Goal: Transaction & Acquisition: Purchase product/service

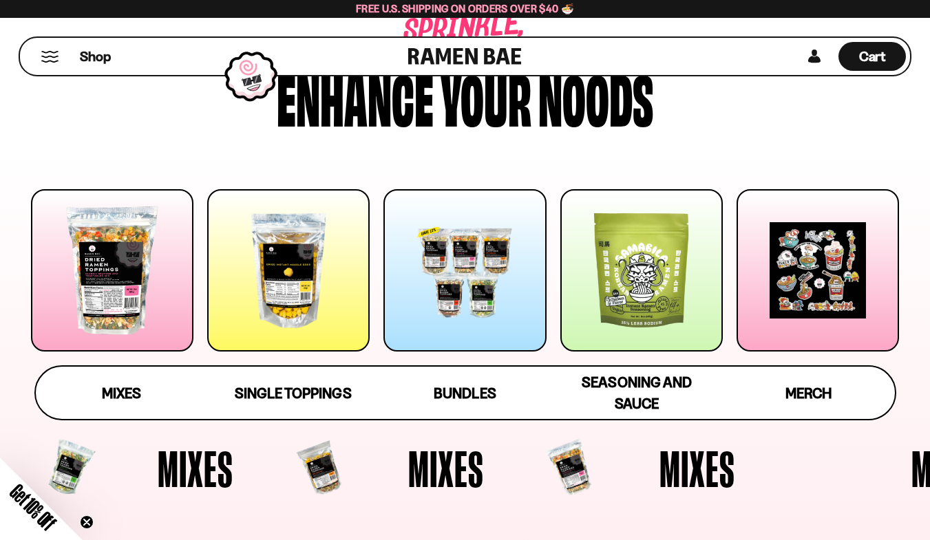
scroll to position [68, 0]
click at [126, 419] on link "Mixes" at bounding box center [122, 393] width 172 height 52
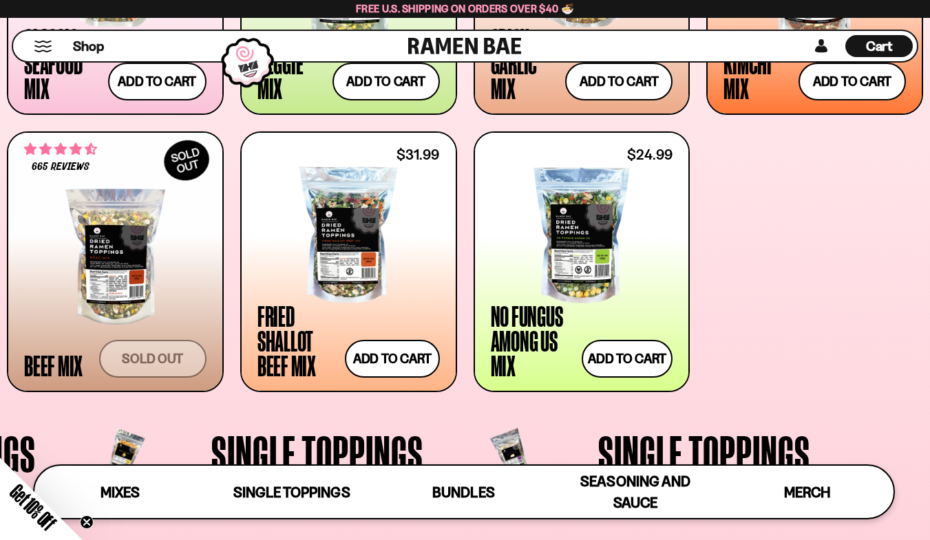
scroll to position [785, 0]
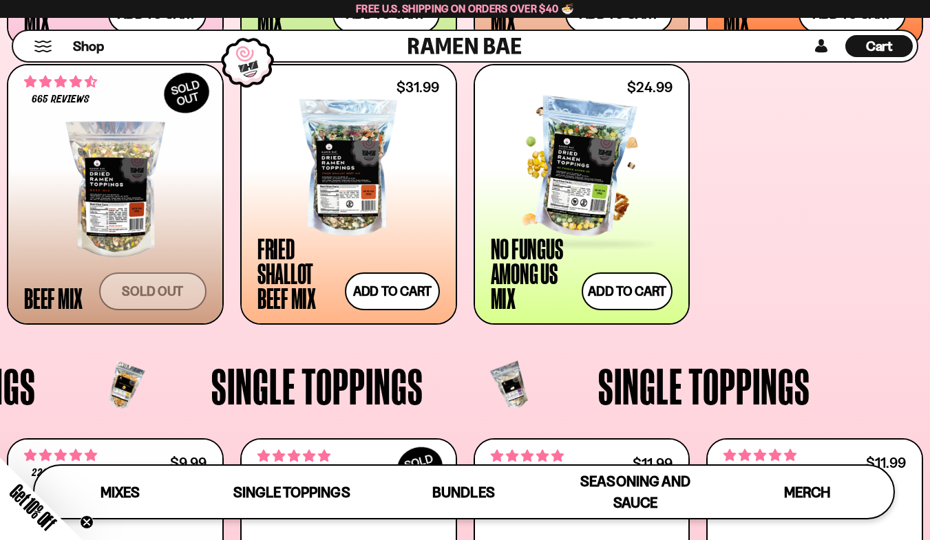
click at [580, 237] on div at bounding box center [582, 168] width 182 height 138
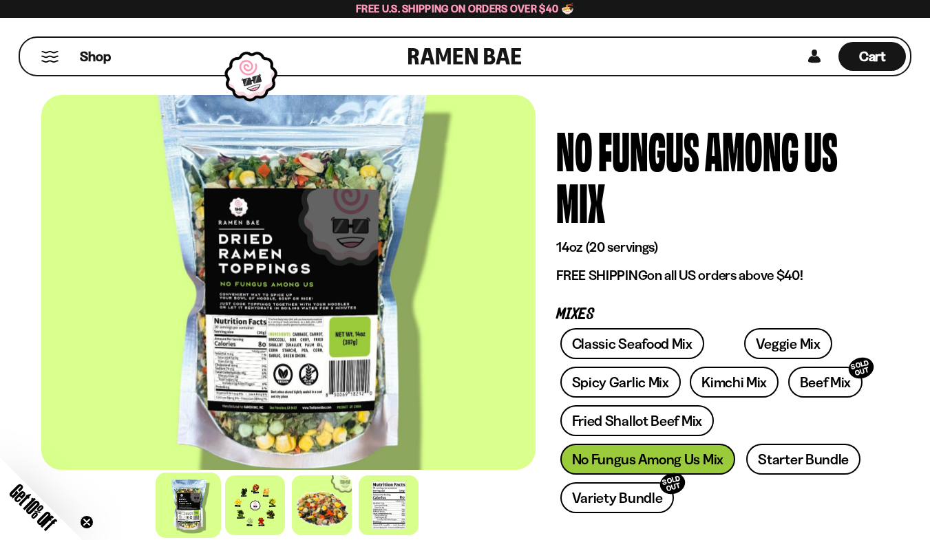
scroll to position [66, 0]
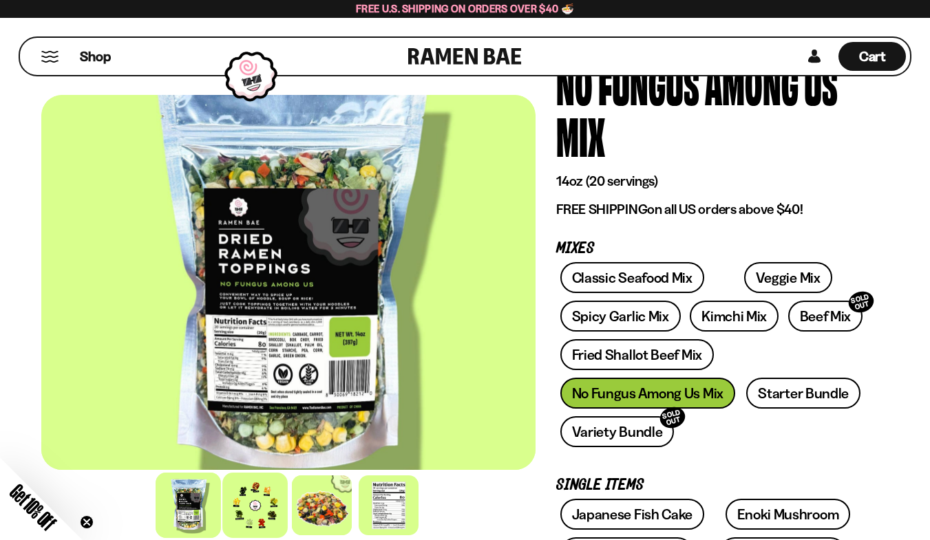
click at [241, 501] on div at bounding box center [254, 505] width 65 height 65
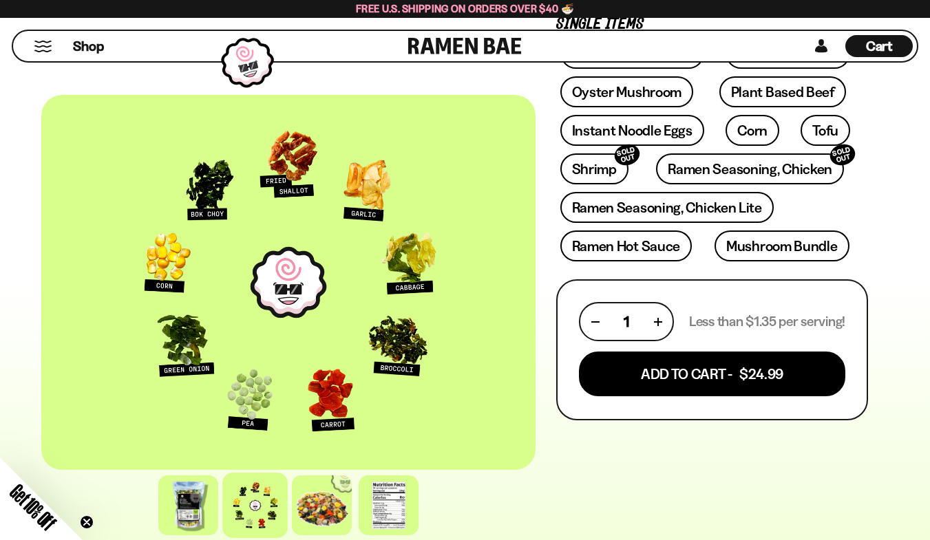
scroll to position [528, 0]
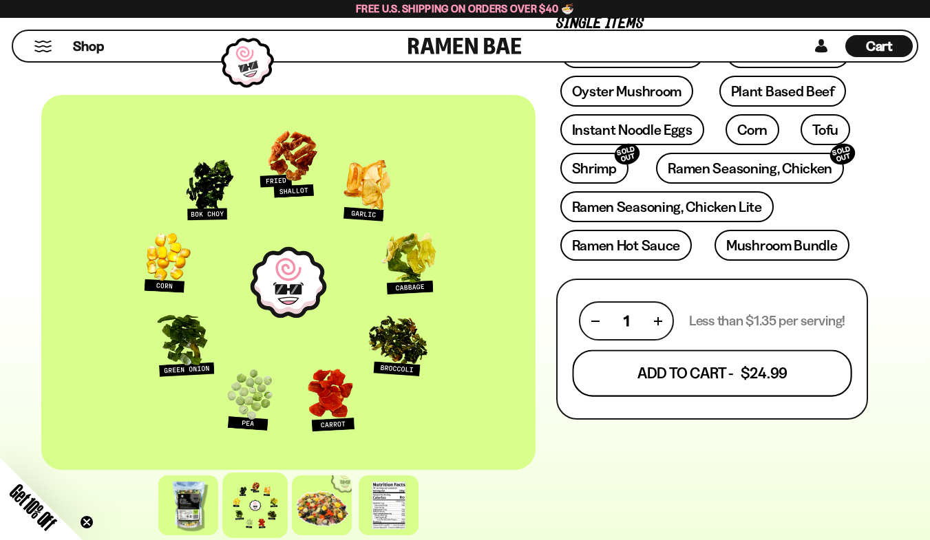
click at [715, 397] on button "Add To Cart - $24.99" at bounding box center [712, 373] width 280 height 47
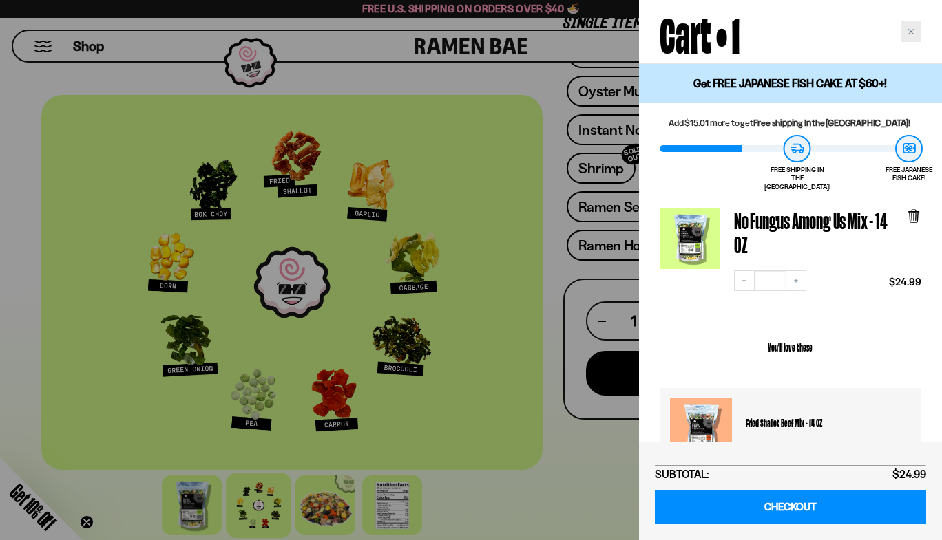
click at [913, 29] on icon "Close cart" at bounding box center [911, 32] width 6 height 6
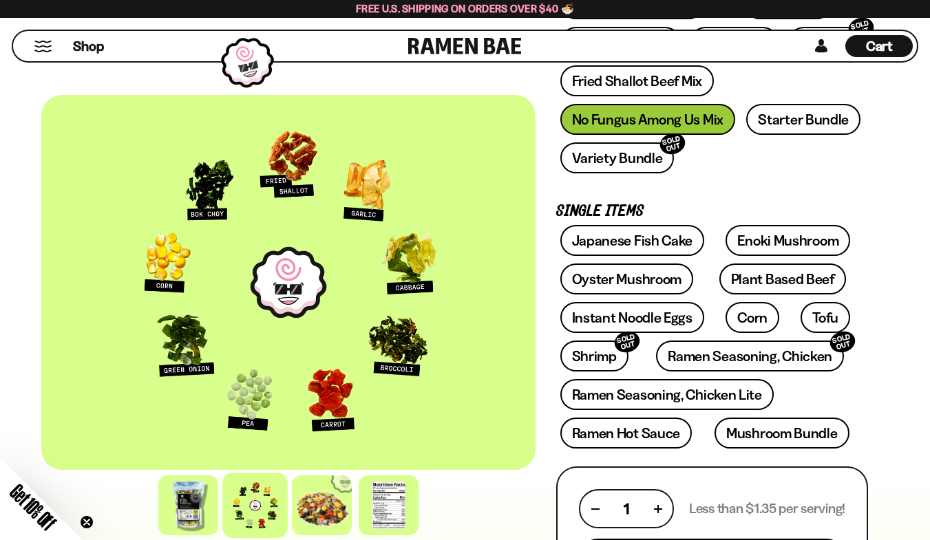
scroll to position [0, 0]
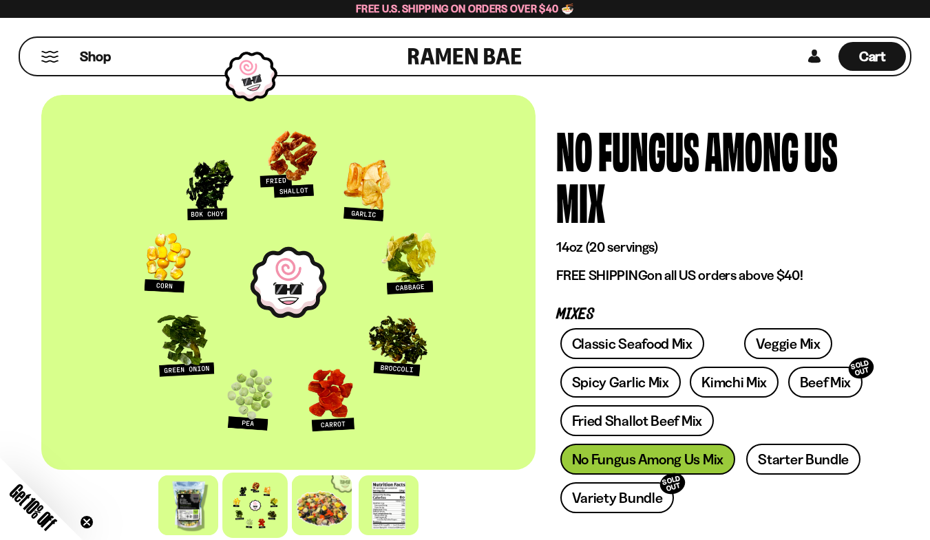
click at [54, 56] on button "Mobile Menu Trigger" at bounding box center [50, 57] width 19 height 12
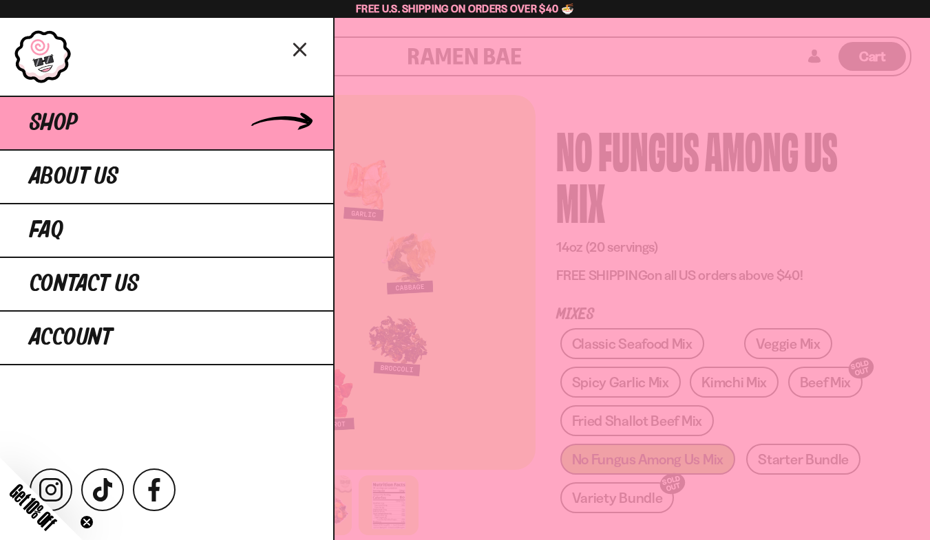
click at [76, 136] on span "Shop" at bounding box center [54, 123] width 48 height 25
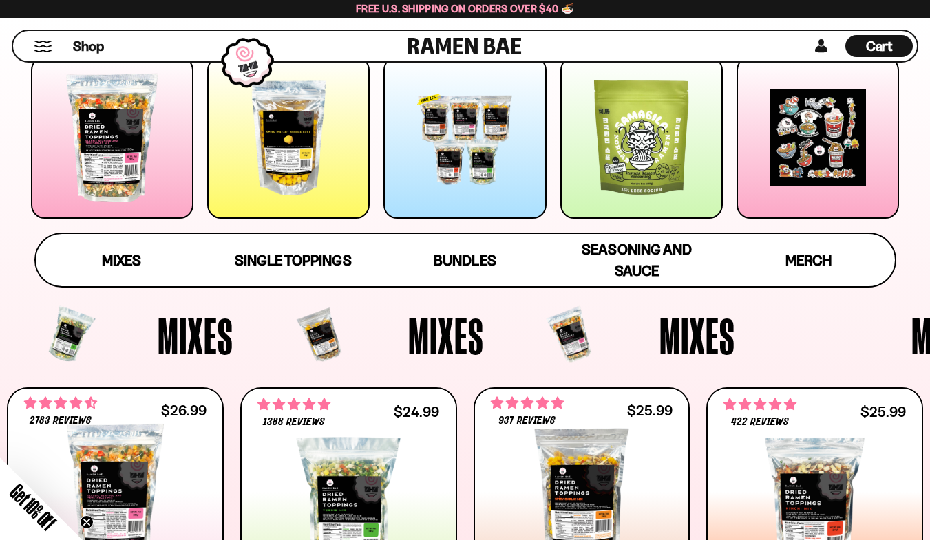
scroll to position [202, 0]
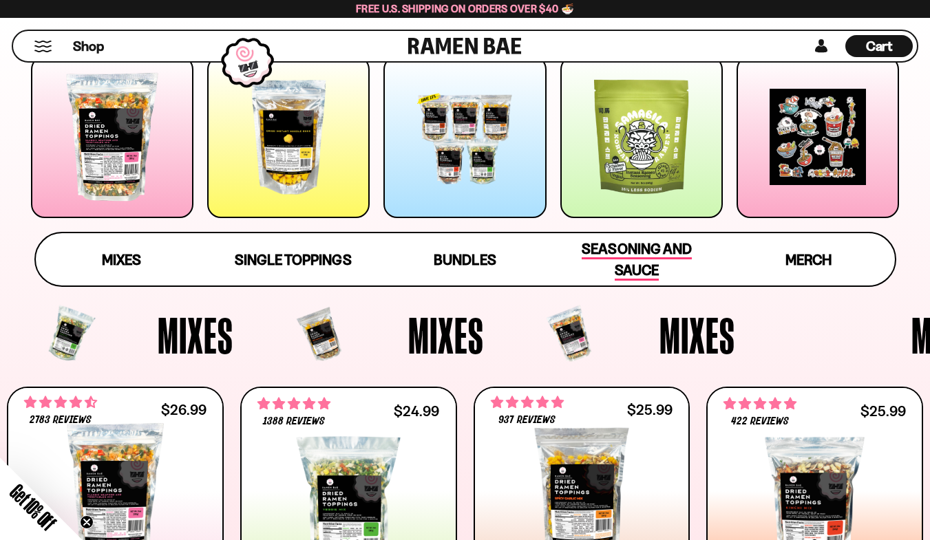
click at [665, 281] on span "Seasoning and Sauce" at bounding box center [636, 260] width 109 height 41
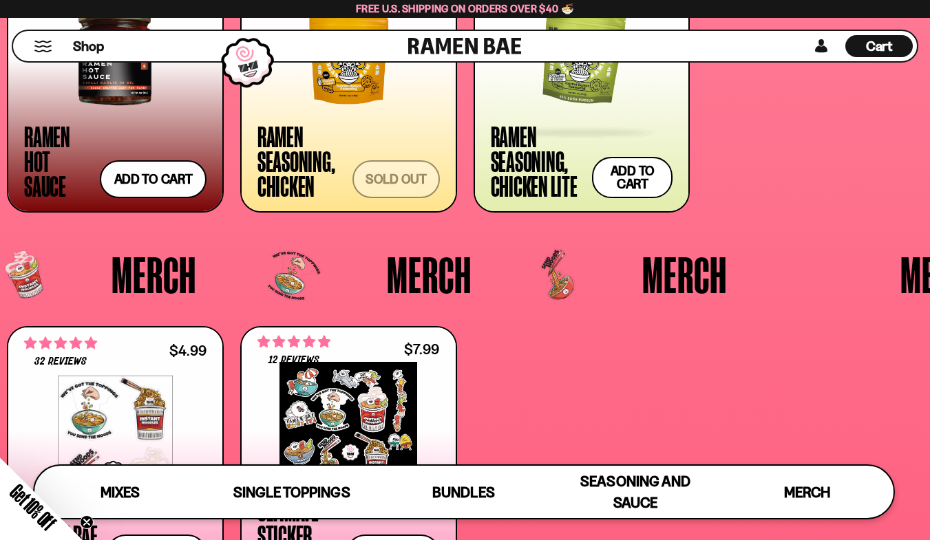
scroll to position [3407, 0]
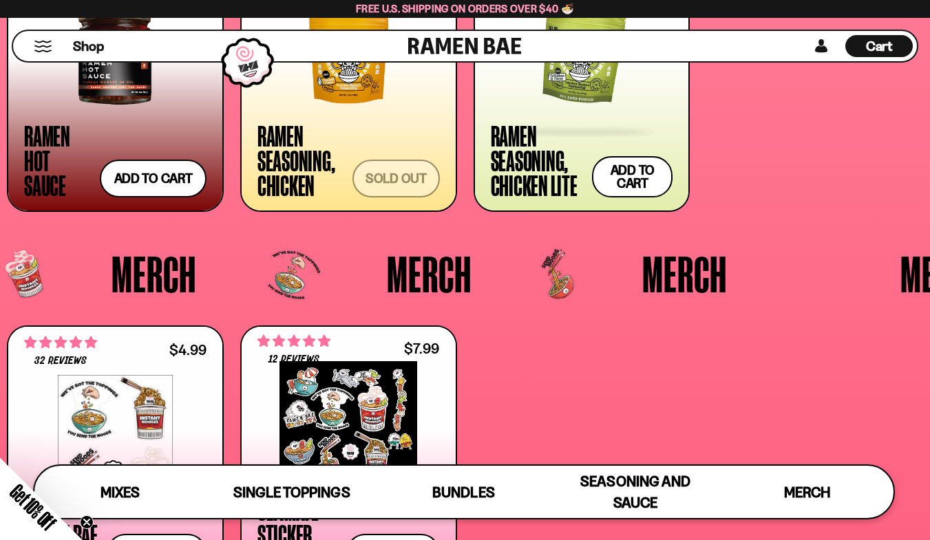
click at [546, 140] on span at bounding box center [582, 132] width 168 height 15
